Goal: Information Seeking & Learning: Learn about a topic

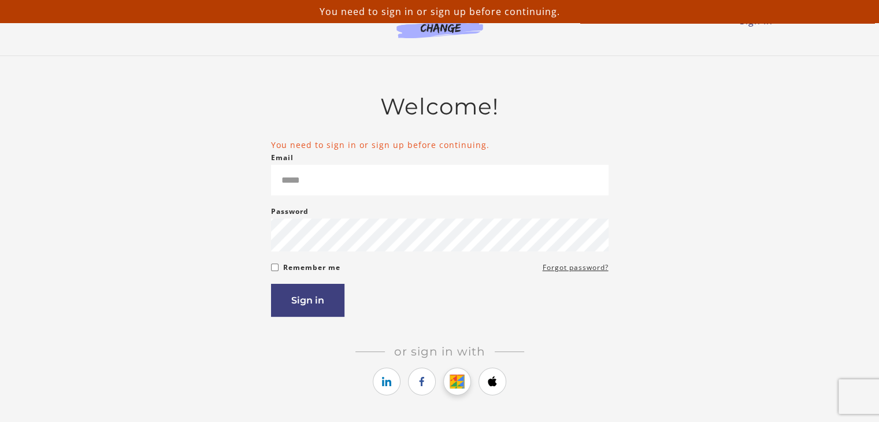
click at [451, 385] on icon "https://courses.thinkific.com/users/auth/google?ss%5Breferral%5D=&ss%5Buser_ret…" at bounding box center [457, 381] width 14 height 14
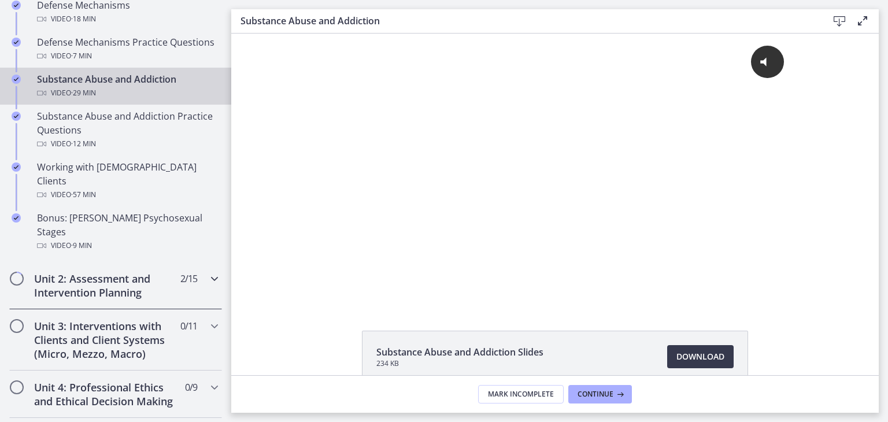
click at [61, 272] on h2 "Unit 2: Assessment and Intervention Planning" at bounding box center [104, 286] width 141 height 28
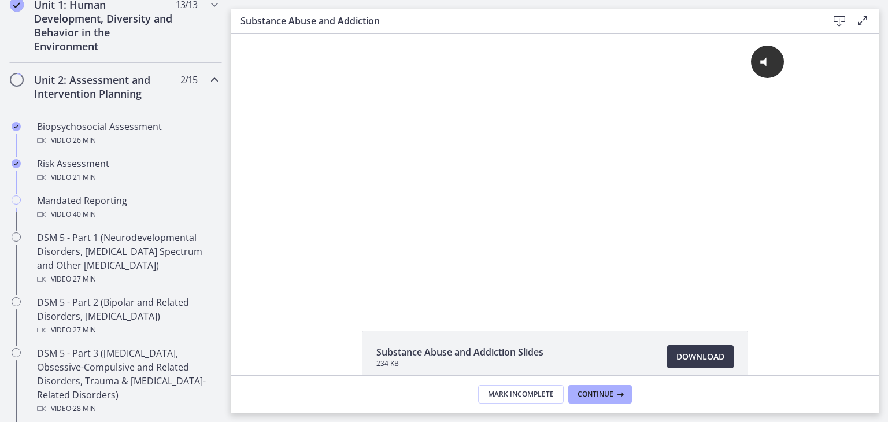
scroll to position [338, 0]
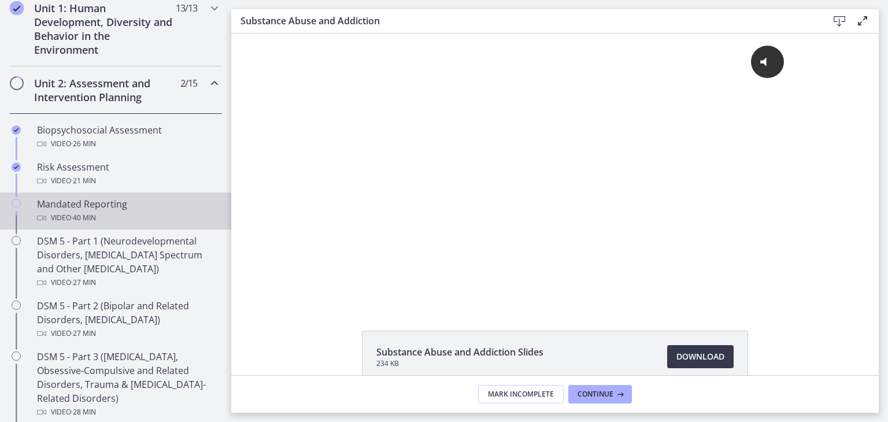
click at [45, 197] on div "Mandated Reporting Video · 40 min" at bounding box center [127, 211] width 180 height 28
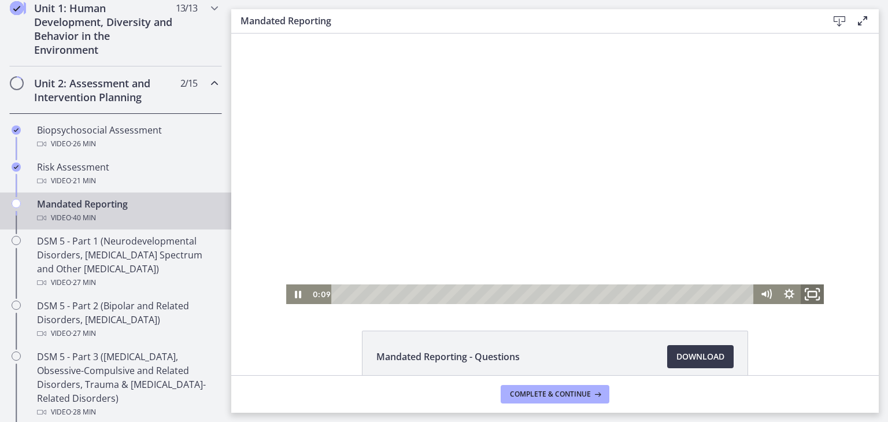
click at [799, 296] on icon "Fullscreen" at bounding box center [812, 295] width 28 height 24
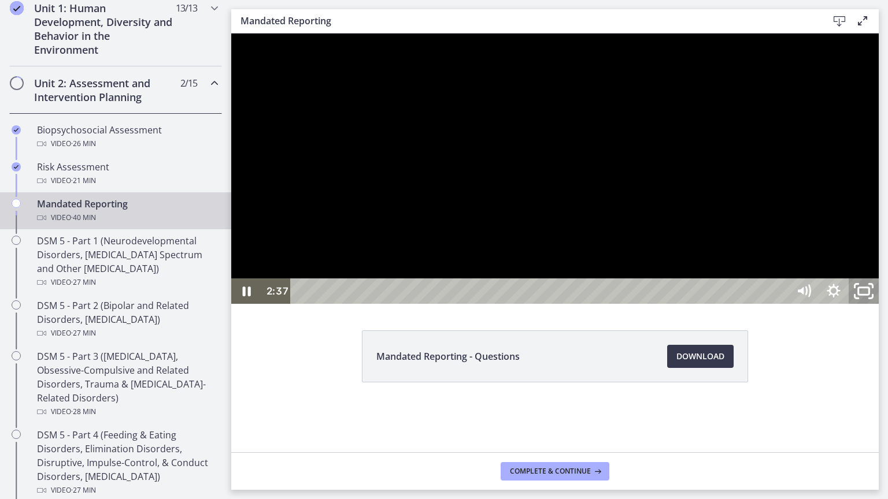
click at [881, 307] on icon "Unfullscreen" at bounding box center [863, 291] width 36 height 31
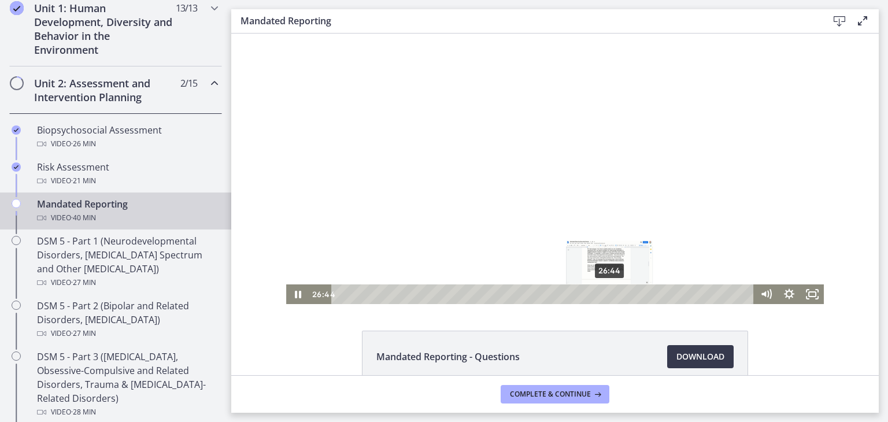
drag, startPoint x: 362, startPoint y: 294, endPoint x: 606, endPoint y: 283, distance: 243.6
click at [606, 283] on div "Click for sound @keyframes VOLUME_SMALL_WAVE_FLASH { 0% { opacity: 0; } 33% { o…" at bounding box center [554, 169] width 537 height 270
click at [617, 290] on div "27:53" at bounding box center [544, 294] width 409 height 20
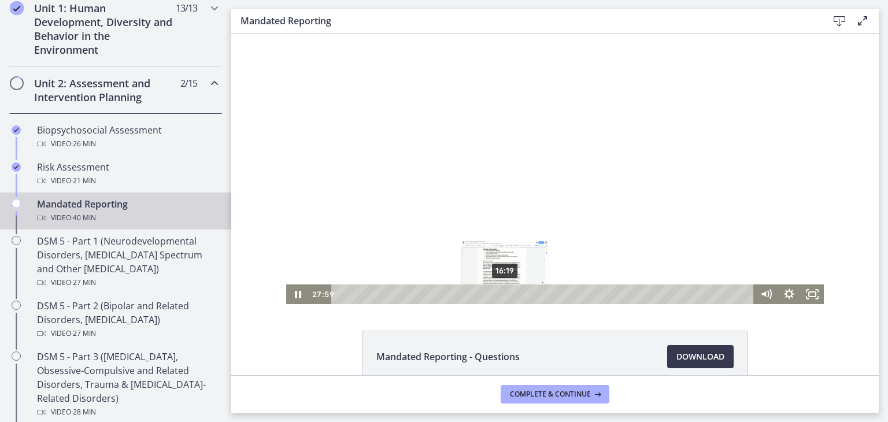
click at [500, 295] on div "16:19" at bounding box center [544, 294] width 409 height 20
click at [509, 292] on div "16:57" at bounding box center [544, 294] width 409 height 20
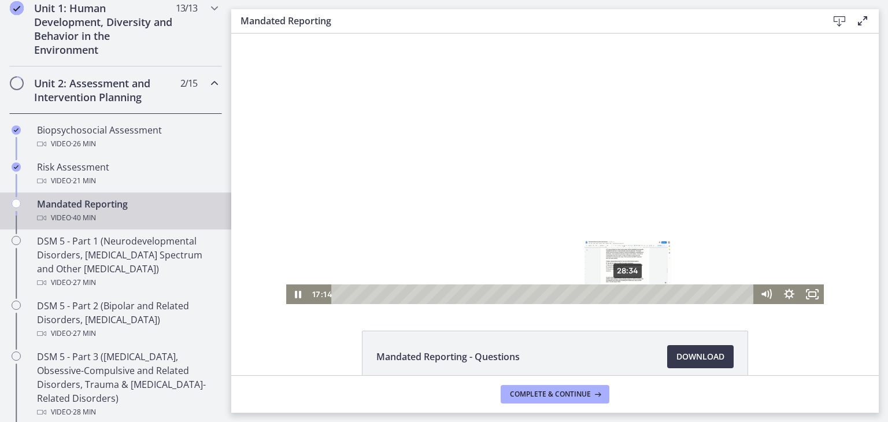
click at [624, 291] on div "28:34" at bounding box center [544, 294] width 409 height 20
click at [804, 290] on icon "Fullscreen" at bounding box center [811, 294] width 23 height 20
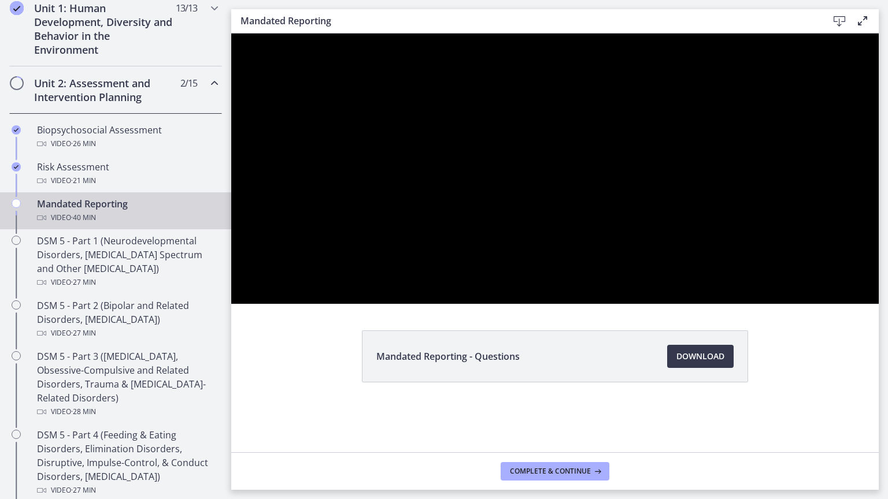
click at [848, 279] on button "Unfullscreen" at bounding box center [863, 291] width 30 height 25
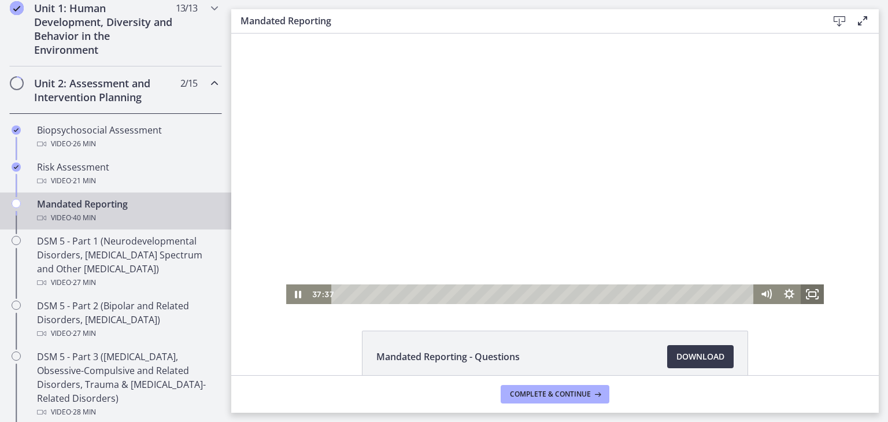
click at [804, 290] on icon "Fullscreen" at bounding box center [811, 294] width 23 height 20
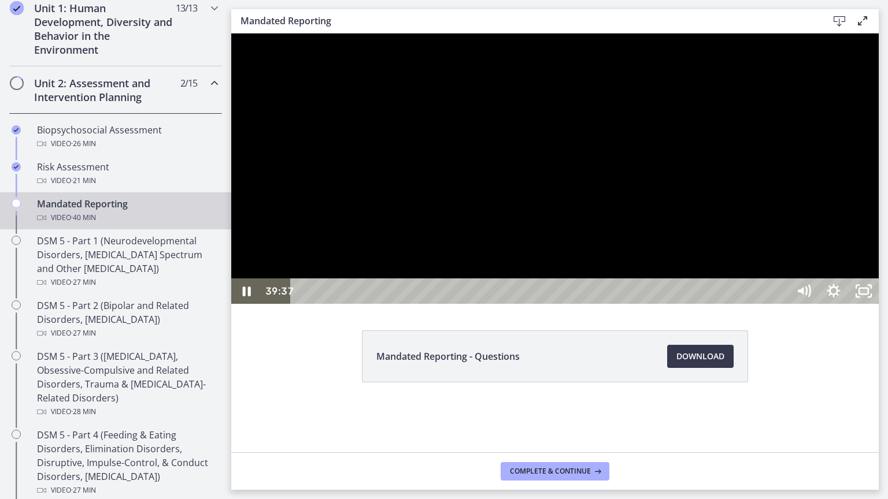
click at [878, 304] on div at bounding box center [554, 169] width 647 height 270
click at [231, 34] on button "Play Video: cbe2enmtov91j64ibrrg.mp4" at bounding box center [231, 34] width 1 height 1
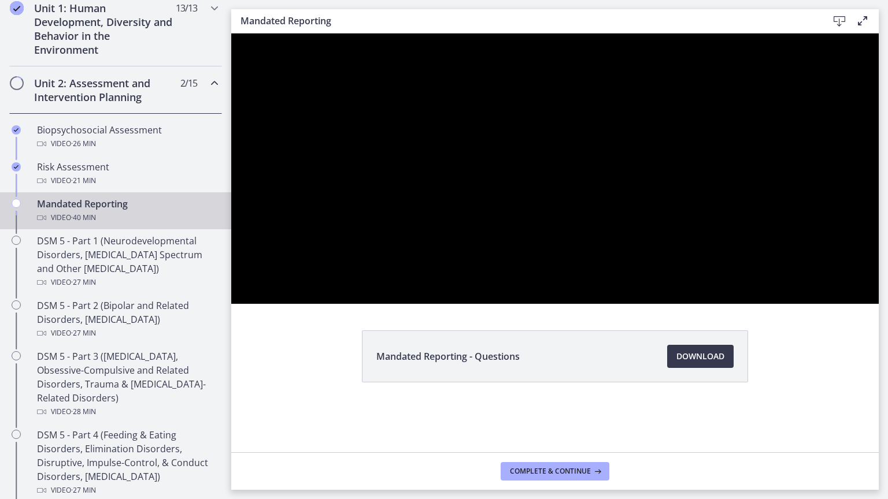
click at [231, 34] on button "Pause: cbe2enmtov91j64ibrrg.mp4" at bounding box center [231, 34] width 1 height 1
click at [231, 34] on button "Play Video: cbe2enmtov91j64ibrrg.mp4" at bounding box center [231, 34] width 1 height 1
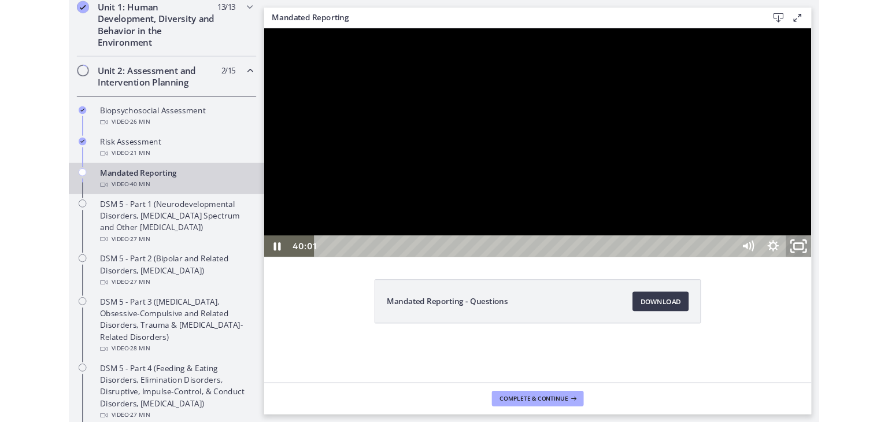
click at [887, 302] on icon "Unfullscreen" at bounding box center [896, 286] width 36 height 31
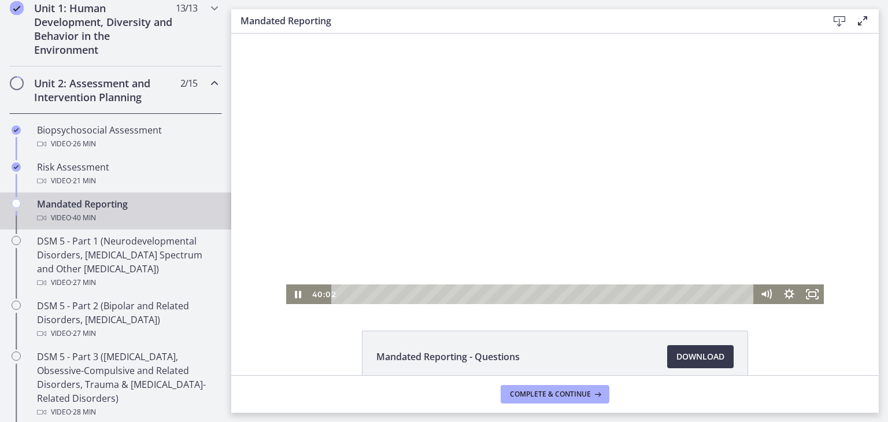
click at [662, 141] on div at bounding box center [554, 169] width 537 height 270
click at [481, 136] on div at bounding box center [554, 169] width 537 height 270
click at [485, 137] on div at bounding box center [554, 169] width 537 height 270
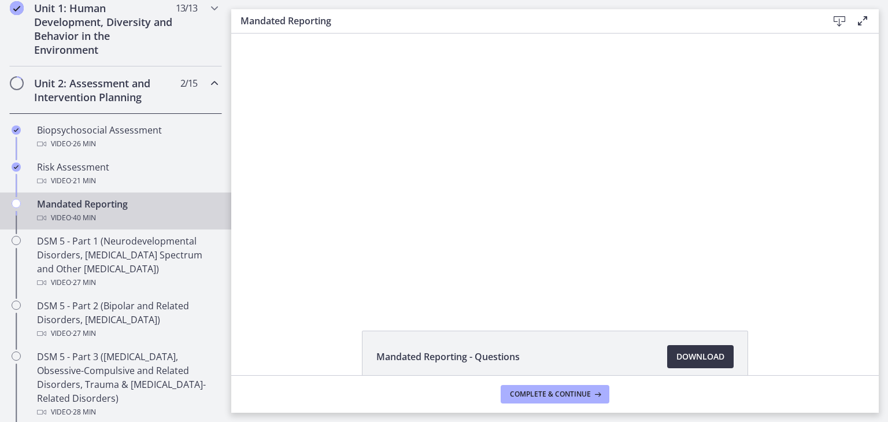
click at [681, 365] on link "Download Opens in a new window" at bounding box center [700, 356] width 66 height 23
click at [702, 355] on span "Download Opens in a new window" at bounding box center [700, 357] width 48 height 14
click at [520, 386] on button "Complete & continue" at bounding box center [554, 394] width 109 height 18
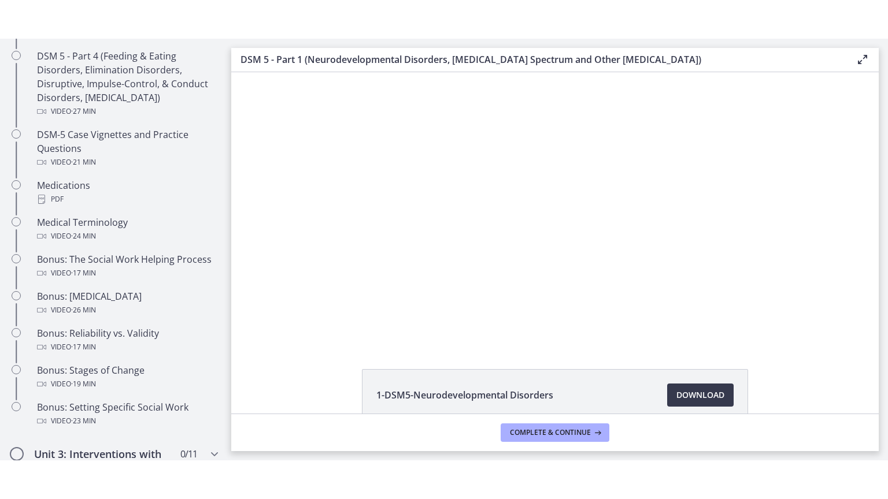
scroll to position [755, 0]
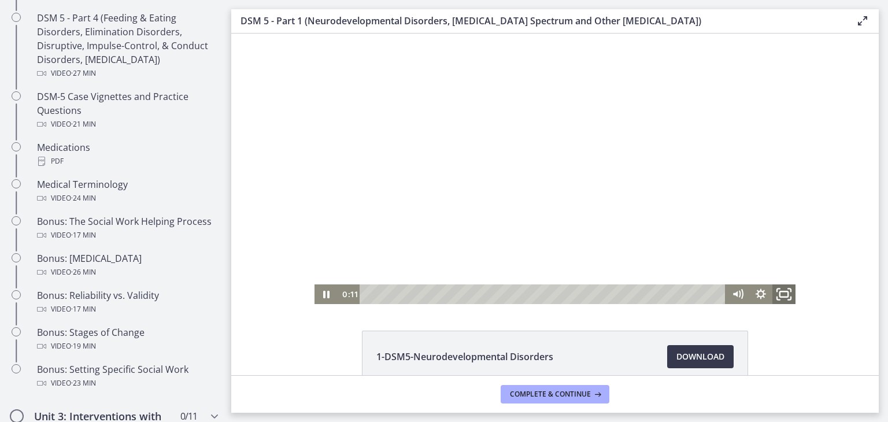
click at [782, 292] on rect "Fullscreen" at bounding box center [784, 294] width 8 height 6
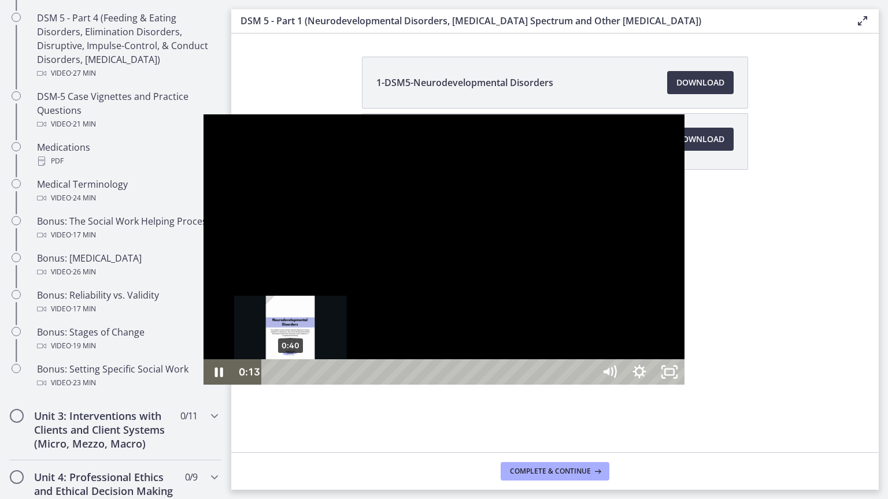
click at [273, 385] on div "0:40" at bounding box center [430, 371] width 314 height 25
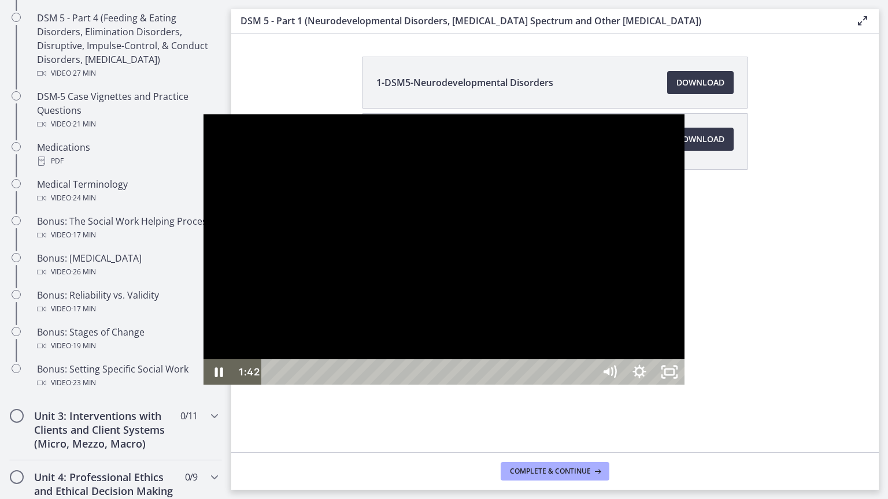
click at [363, 165] on div at bounding box center [443, 249] width 481 height 270
click at [203, 114] on button "Play Video: cmseadc4lpnc72iv6tpg.mp4" at bounding box center [203, 114] width 1 height 1
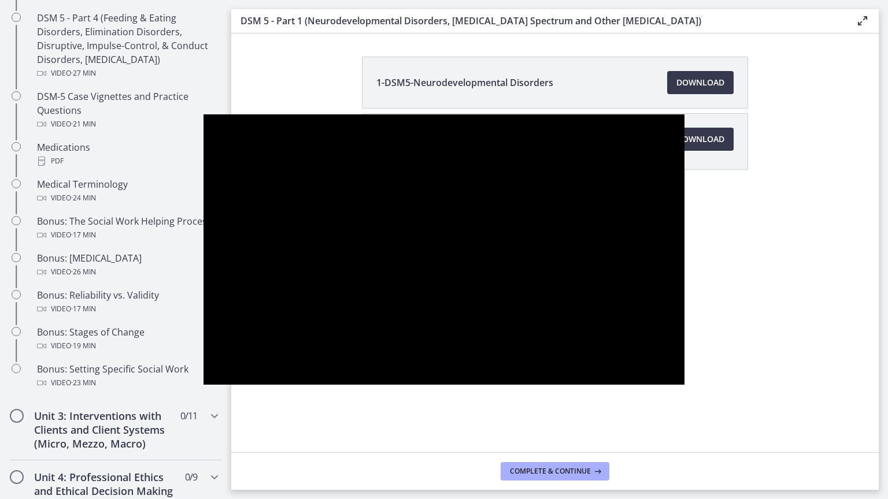
click at [461, 385] on div "Click for sound @keyframes VOLUME_SMALL_WAVE_FLASH { 0% { opacity: 0; } 33% { o…" at bounding box center [443, 249] width 481 height 270
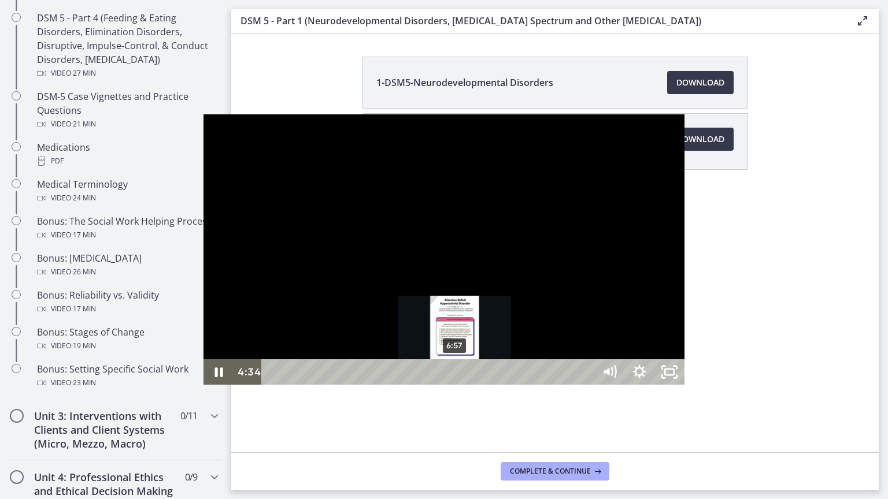
drag, startPoint x: 476, startPoint y: 305, endPoint x: 146, endPoint y: 472, distance: 369.8
click at [273, 385] on div "6:57" at bounding box center [430, 371] width 314 height 25
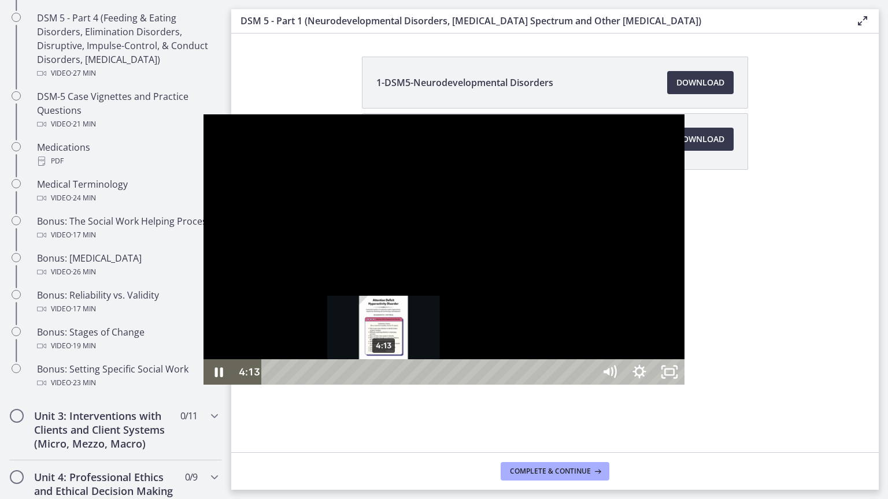
click at [273, 385] on div "4:13" at bounding box center [430, 371] width 314 height 25
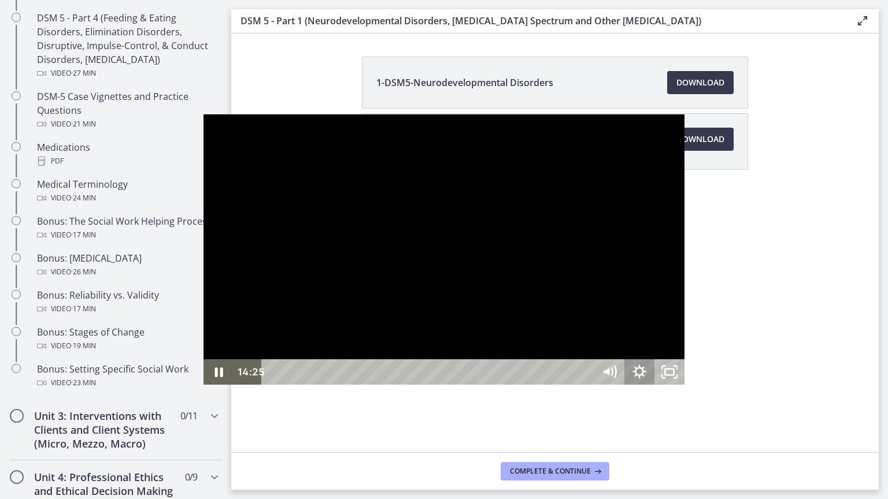
click at [646, 379] on icon "Show settings menu" at bounding box center [638, 371] width 13 height 13
click at [684, 381] on div at bounding box center [443, 249] width 481 height 270
click at [638, 385] on div at bounding box center [443, 249] width 481 height 270
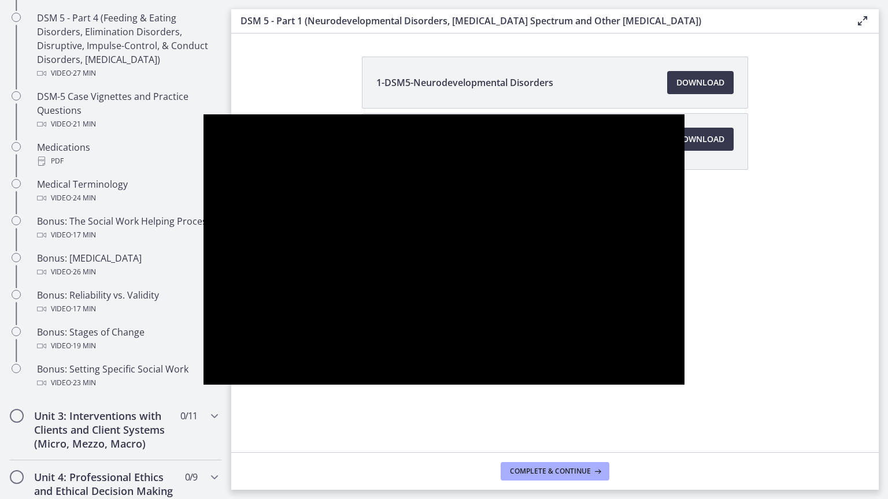
click at [627, 379] on div at bounding box center [443, 249] width 481 height 270
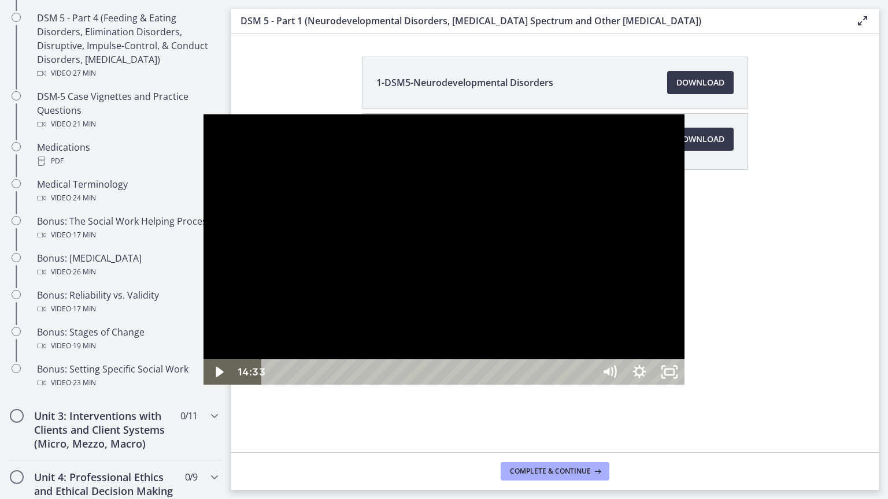
click at [203, 114] on button "Play Video: cmseadc4lpnc72iv6tpg.mp4" at bounding box center [203, 114] width 1 height 1
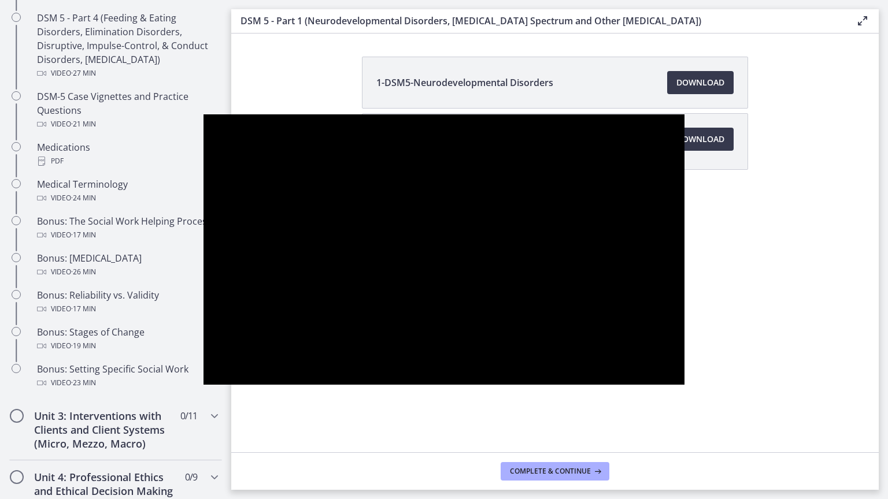
click at [203, 114] on button "Pause: cmseadc4lpnc72iv6tpg.mp4" at bounding box center [203, 114] width 1 height 1
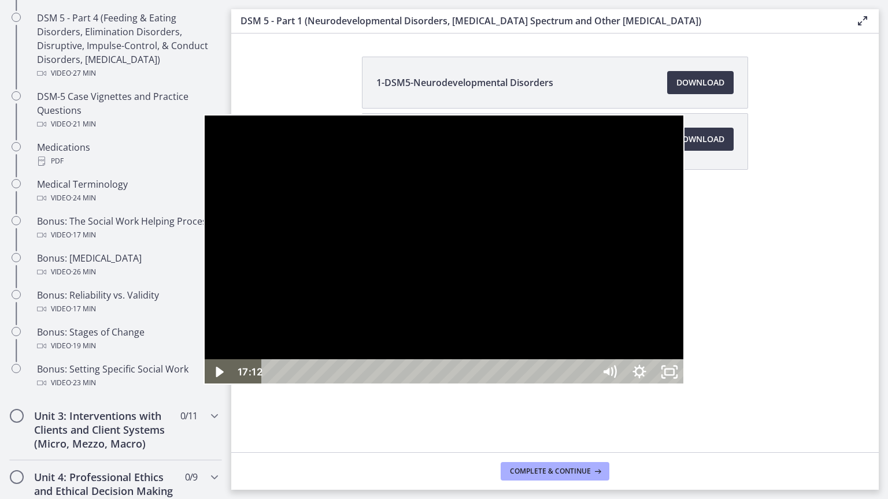
click at [569, 196] on div at bounding box center [443, 249] width 481 height 270
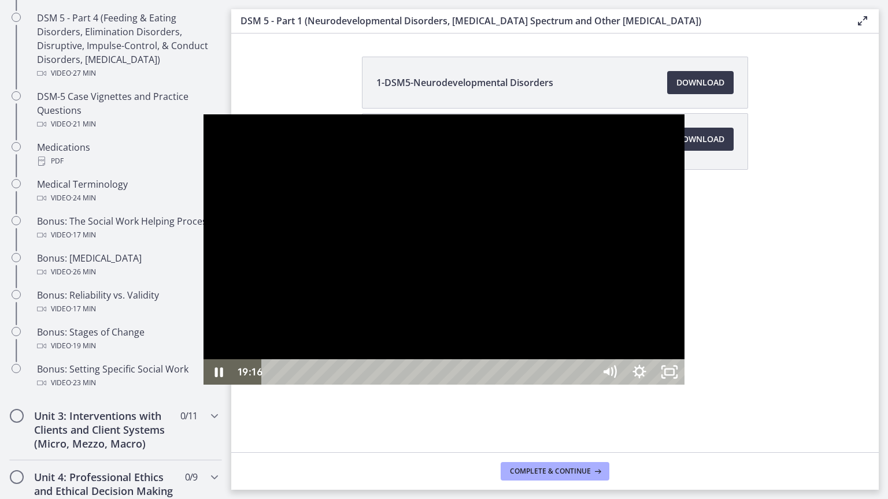
click at [402, 263] on div at bounding box center [443, 249] width 481 height 270
click at [203, 114] on button "Play Video: cmseadc4lpnc72iv6tpg.mp4" at bounding box center [203, 114] width 1 height 1
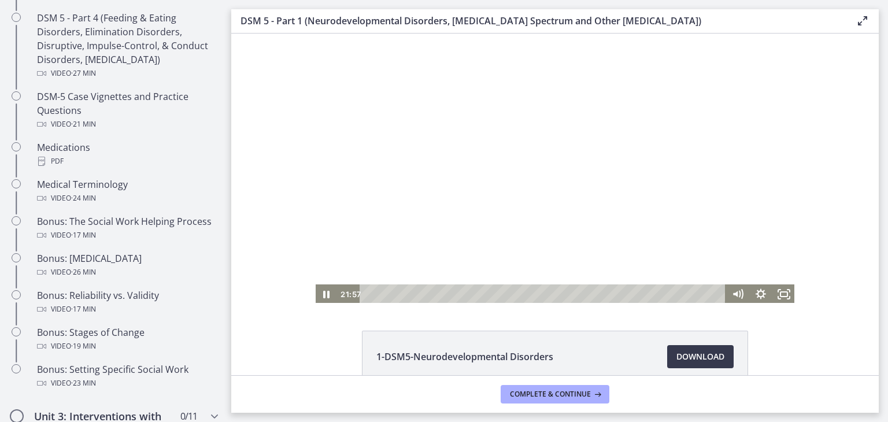
click at [360, 178] on div at bounding box center [554, 169] width 481 height 270
click at [444, 181] on div at bounding box center [554, 169] width 481 height 270
click at [788, 294] on icon "Fullscreen" at bounding box center [783, 294] width 23 height 20
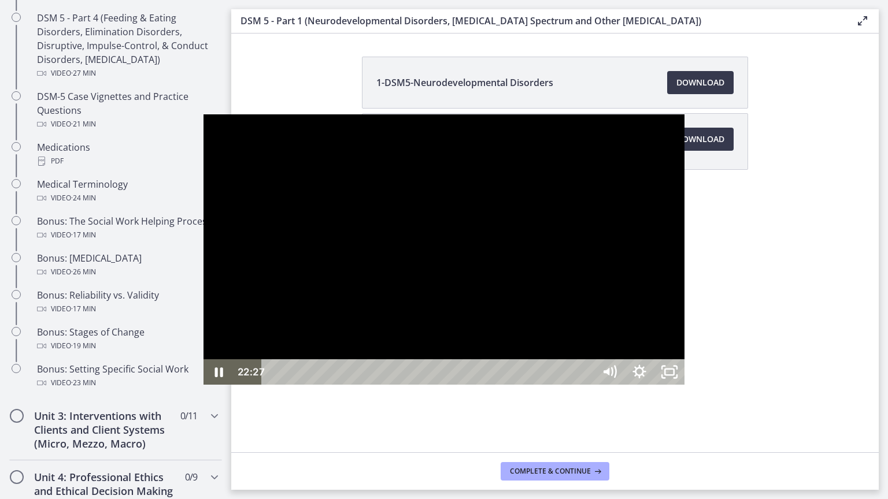
click at [684, 272] on div at bounding box center [443, 249] width 481 height 270
click at [525, 267] on div at bounding box center [443, 249] width 481 height 270
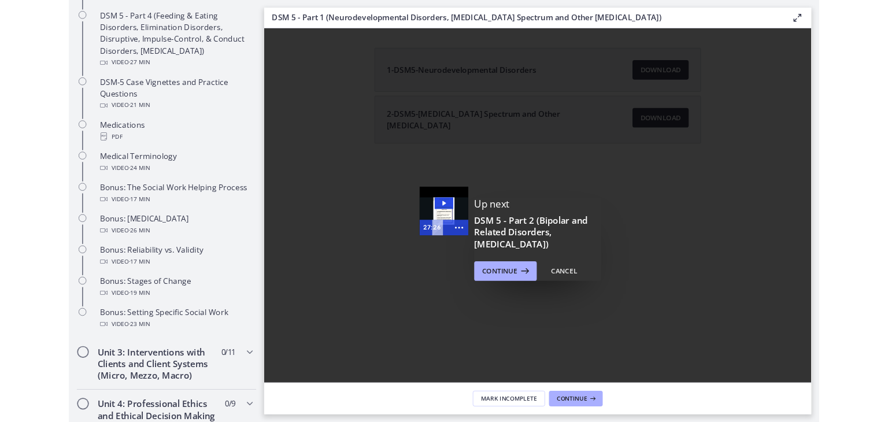
scroll to position [0, 0]
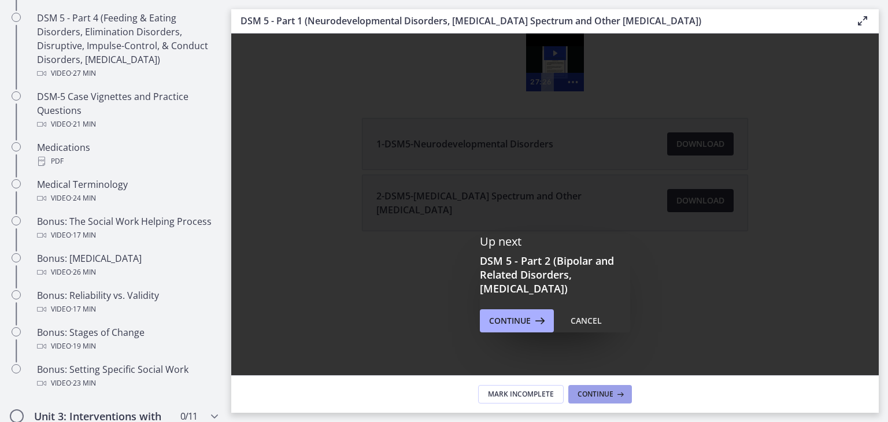
click at [592, 400] on button "Continue" at bounding box center [600, 394] width 64 height 18
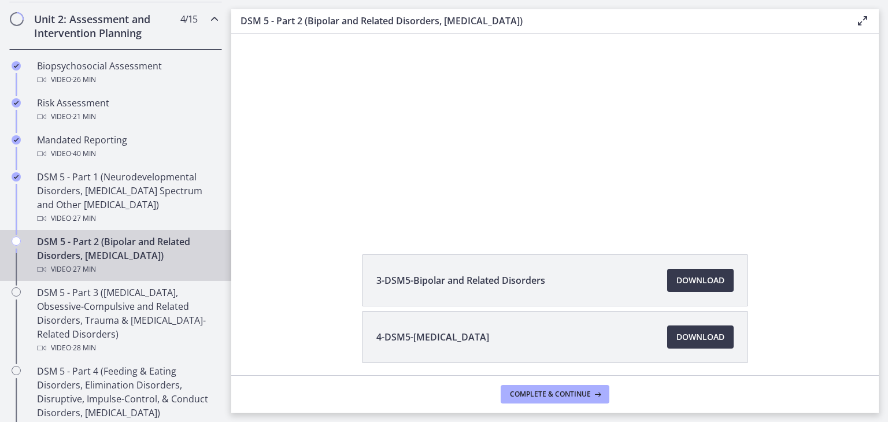
scroll to position [401, 0]
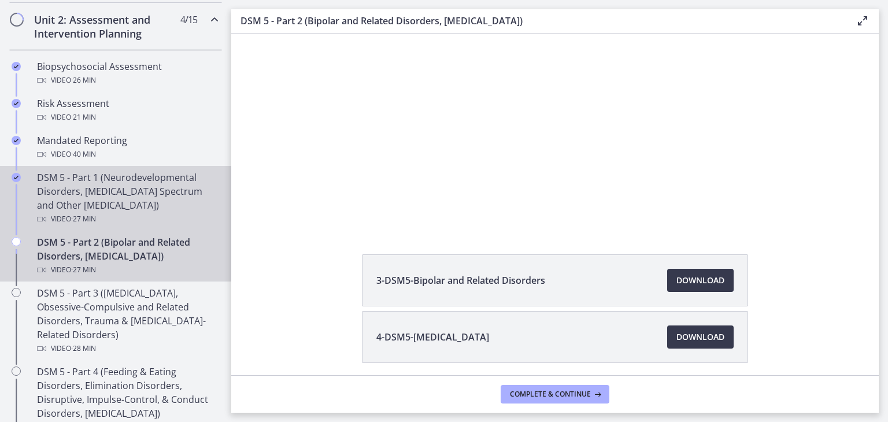
click at [114, 172] on div "DSM 5 - Part 1 (Neurodevelopmental Disorders, [MEDICAL_DATA] Spectrum and Other…" at bounding box center [127, 197] width 180 height 55
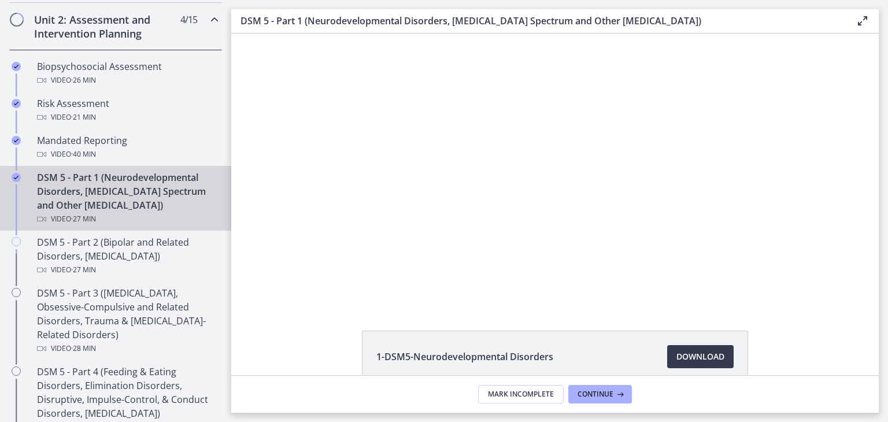
scroll to position [52, 0]
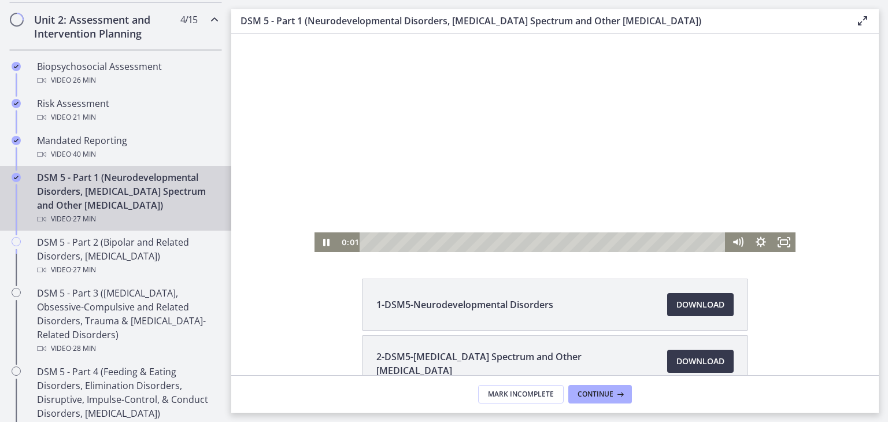
click at [514, 140] on div at bounding box center [554, 117] width 481 height 270
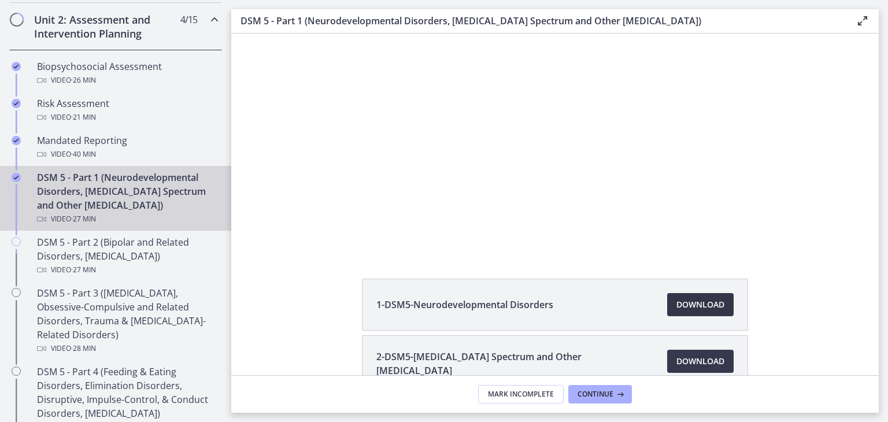
click at [687, 301] on span "Download Opens in a new window" at bounding box center [700, 305] width 48 height 14
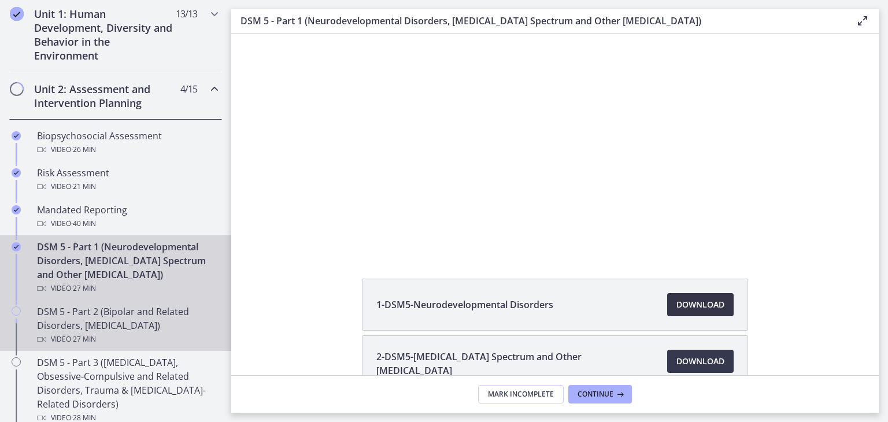
scroll to position [141, 0]
